Goal: Transaction & Acquisition: Subscribe to service/newsletter

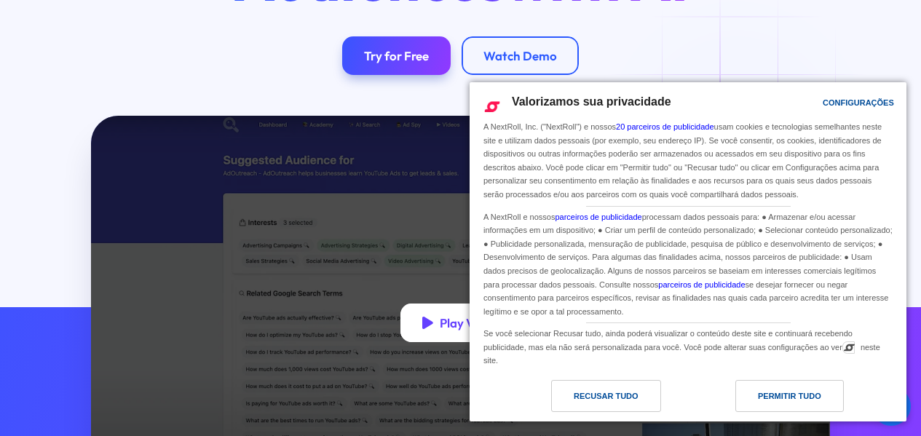
click at [430, 330] on icon "open lightbox" at bounding box center [427, 322] width 11 height 15
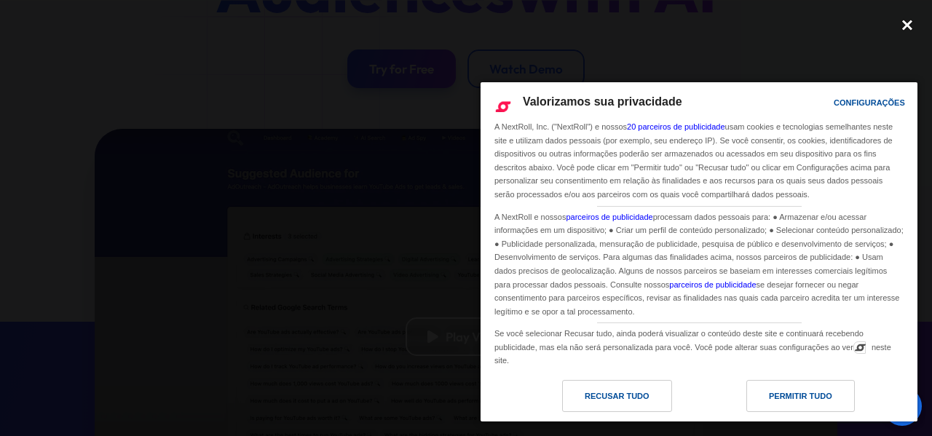
click at [909, 22] on div "close lightbox" at bounding box center [906, 25] width 49 height 32
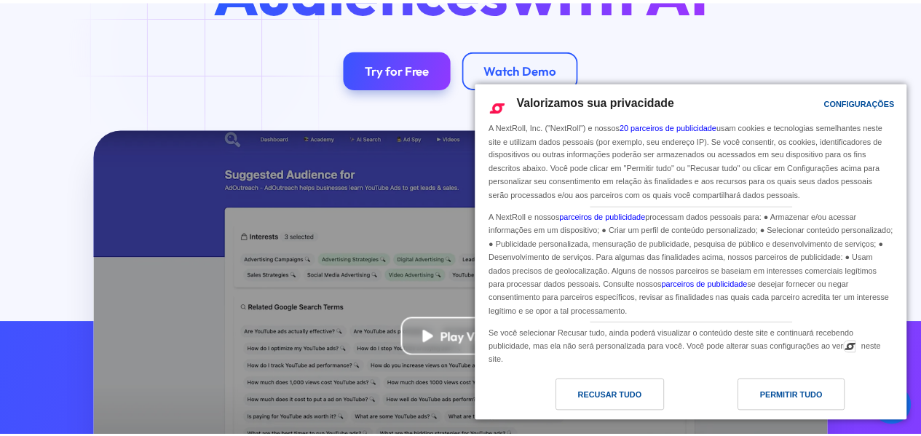
scroll to position [327, 0]
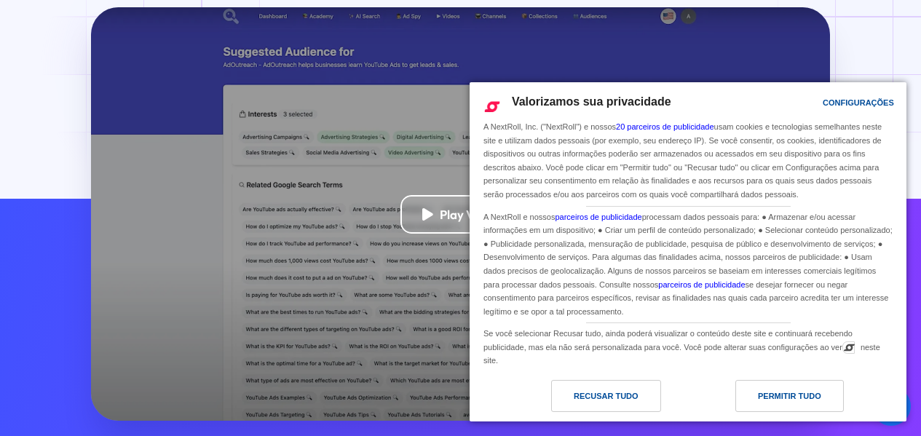
click at [908, 42] on div "Play Video" at bounding box center [460, 213] width 921 height 413
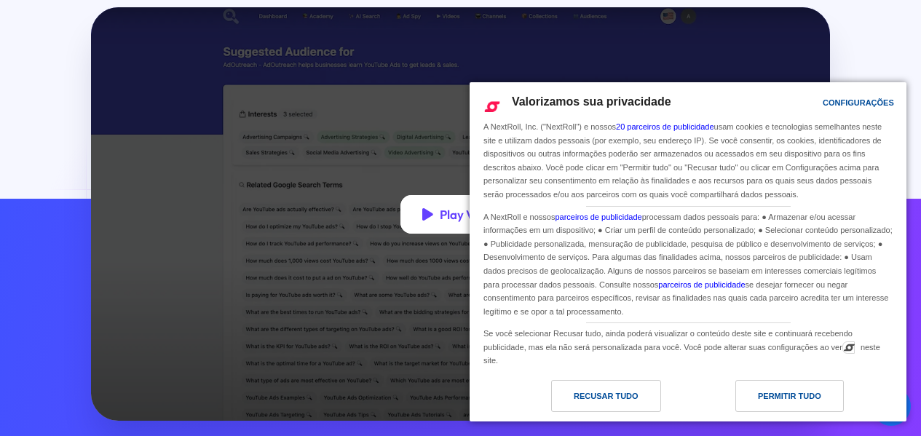
click at [422, 221] on icon "open lightbox" at bounding box center [427, 214] width 11 height 12
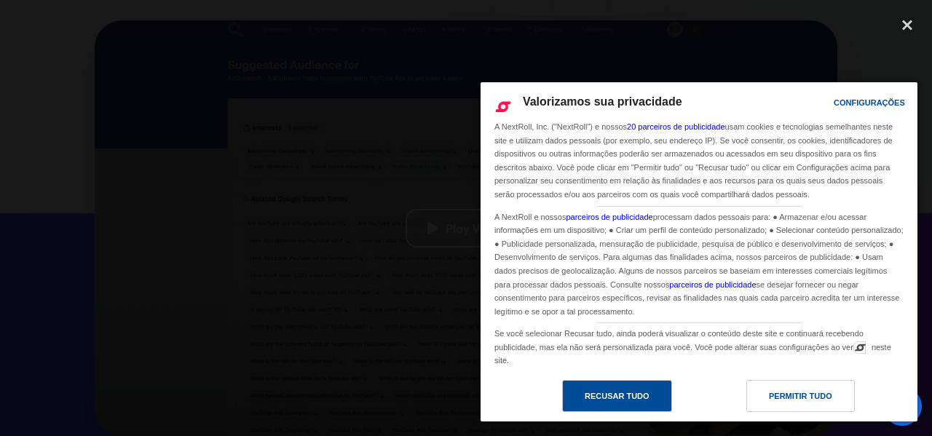
click at [605, 398] on div "Recusar tudo" at bounding box center [617, 396] width 65 height 16
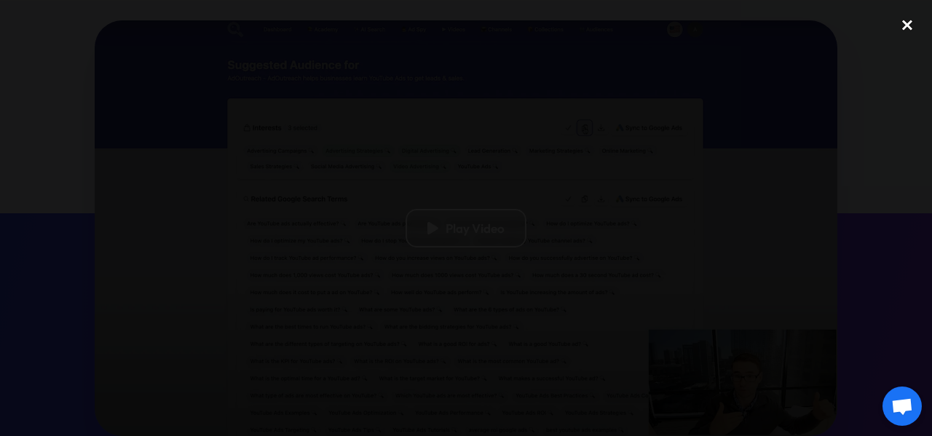
click at [902, 21] on div "close lightbox" at bounding box center [906, 25] width 49 height 32
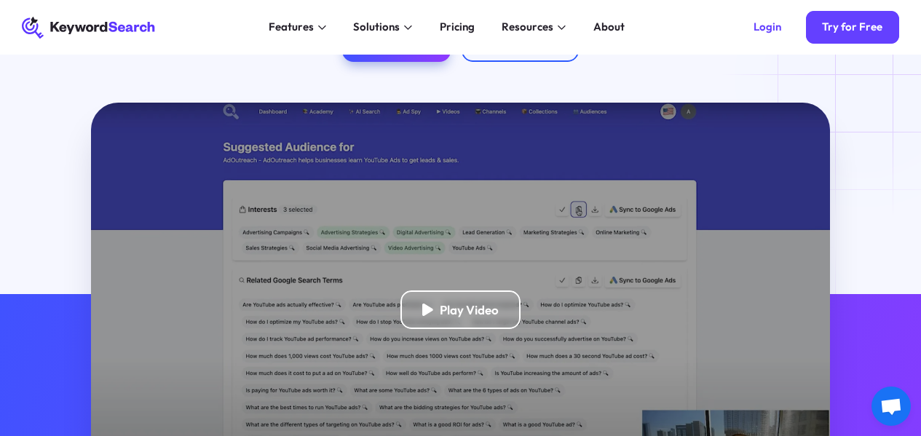
scroll to position [108, 0]
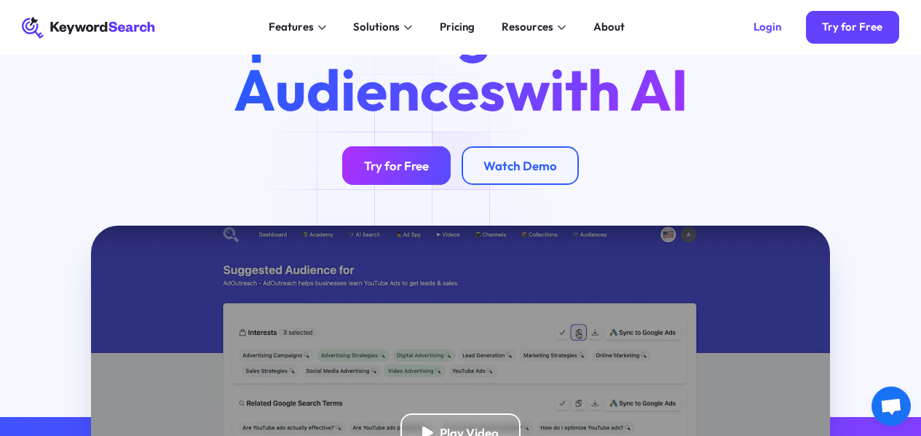
click at [403, 173] on div "Try for Free" at bounding box center [396, 165] width 65 height 15
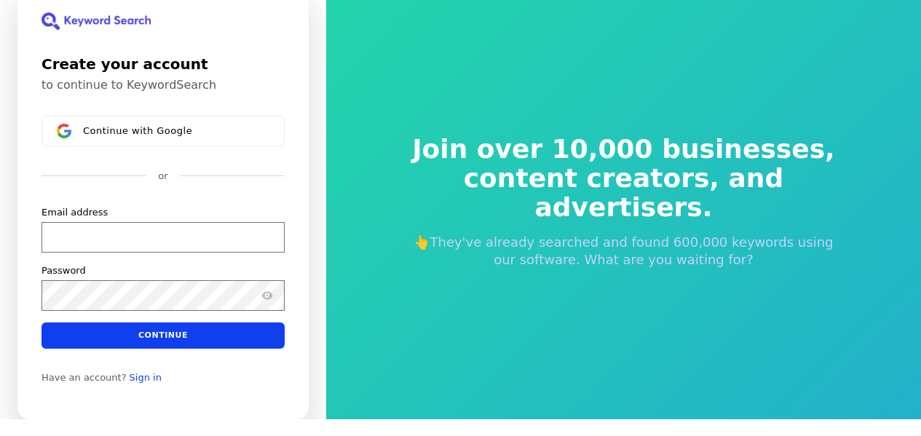
scroll to position [17, 0]
